Goal: Information Seeking & Learning: Understand process/instructions

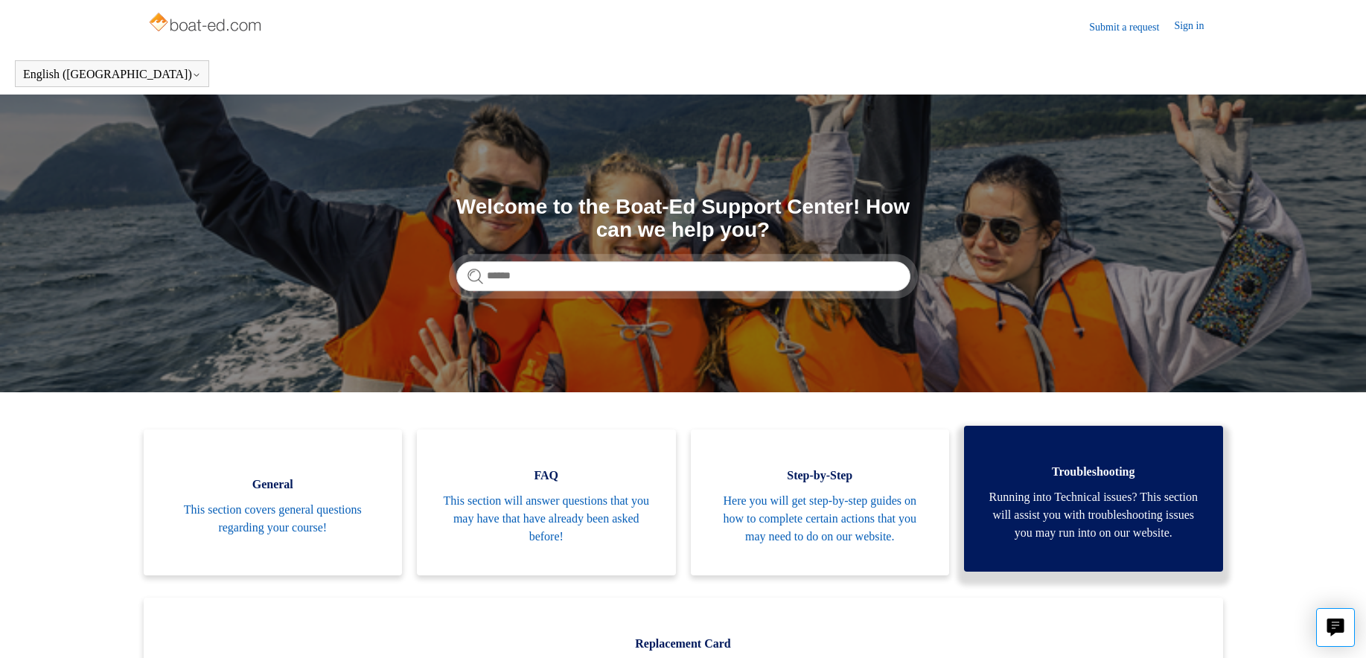
click at [1089, 532] on span "Running into Technical issues? This section will assist you with troubleshootin…" at bounding box center [1094, 515] width 214 height 54
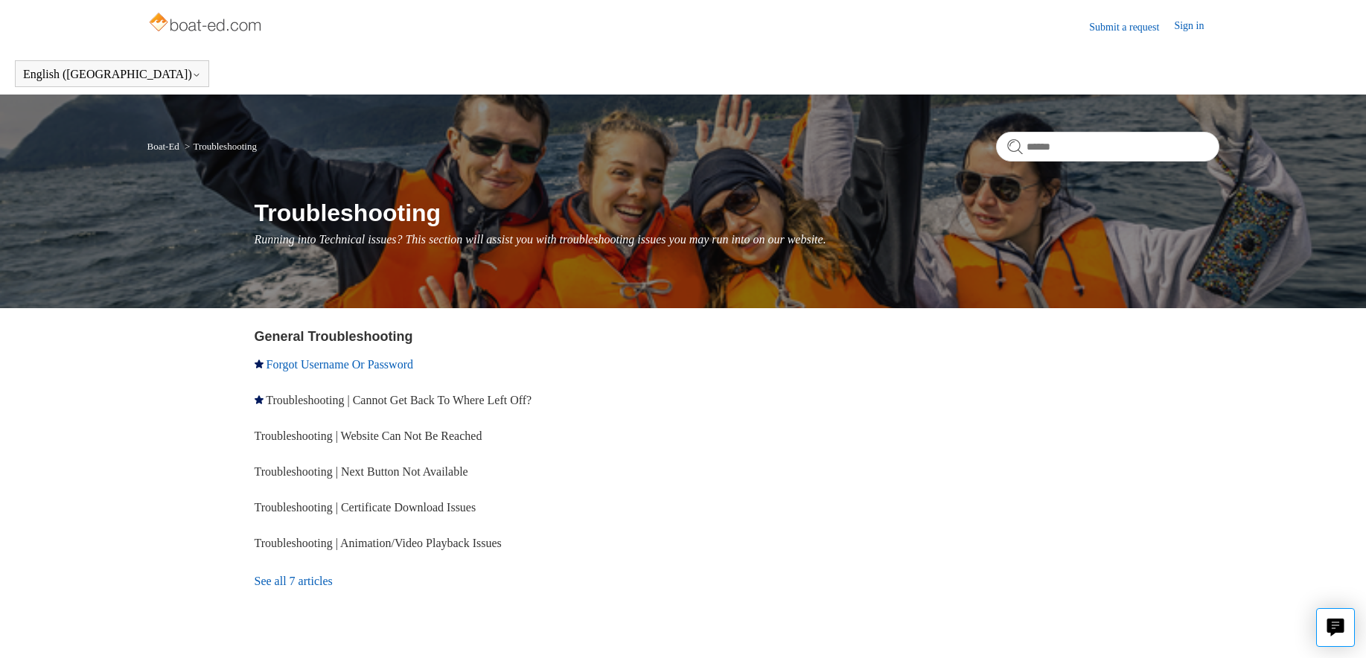
click at [342, 360] on link "Forgot Username Or Password" at bounding box center [340, 364] width 147 height 13
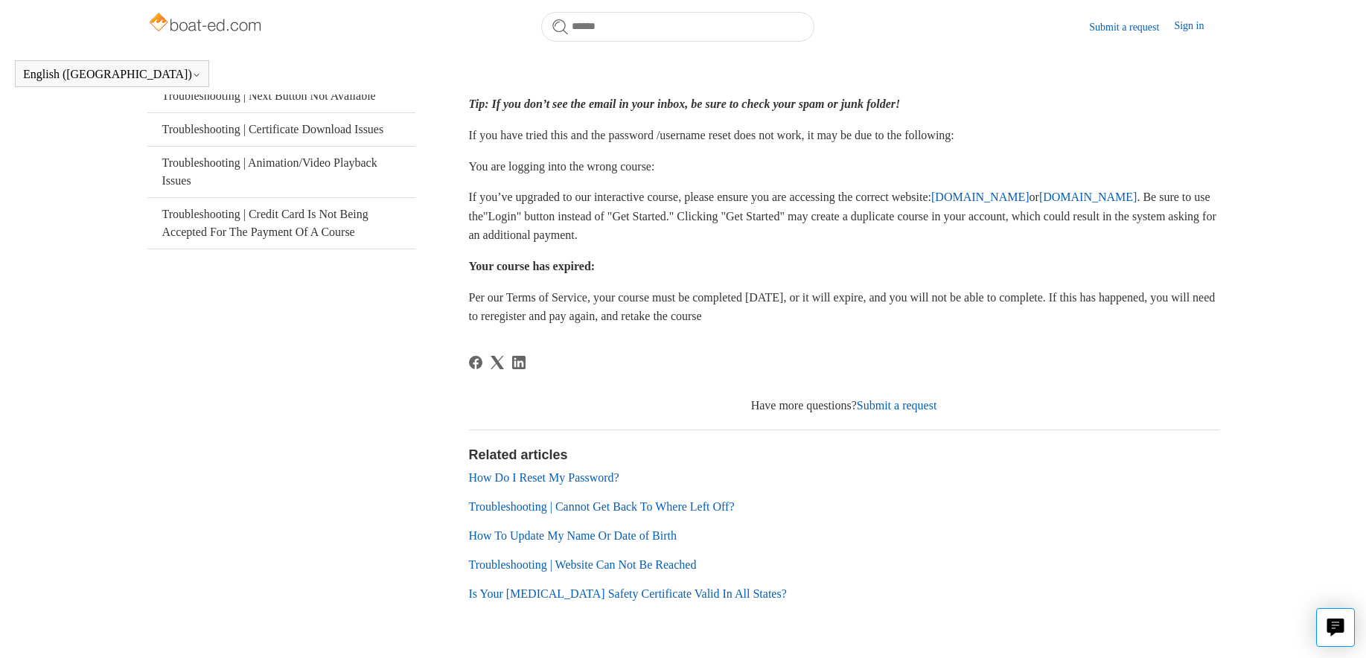
scroll to position [331, 0]
click at [541, 476] on link "How Do I Reset My Password?" at bounding box center [544, 476] width 150 height 13
